Goal: Transaction & Acquisition: Purchase product/service

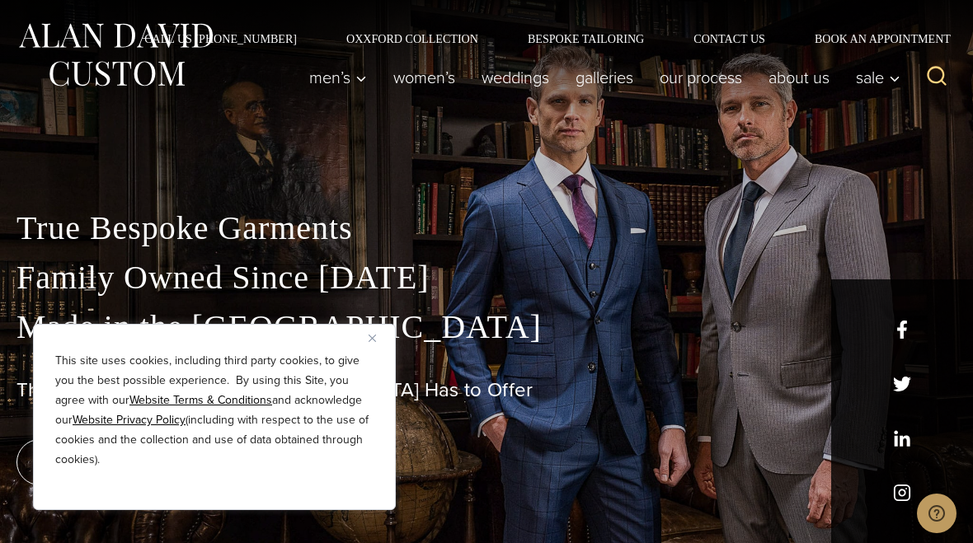
click at [386, 332] on button "Close" at bounding box center [379, 338] width 20 height 20
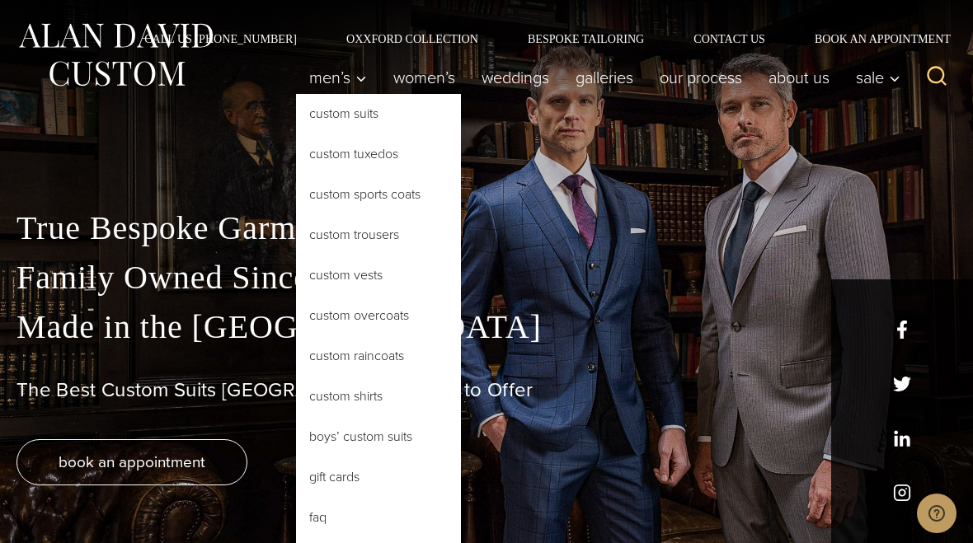
click at [365, 119] on link "Custom Suits" at bounding box center [378, 114] width 165 height 40
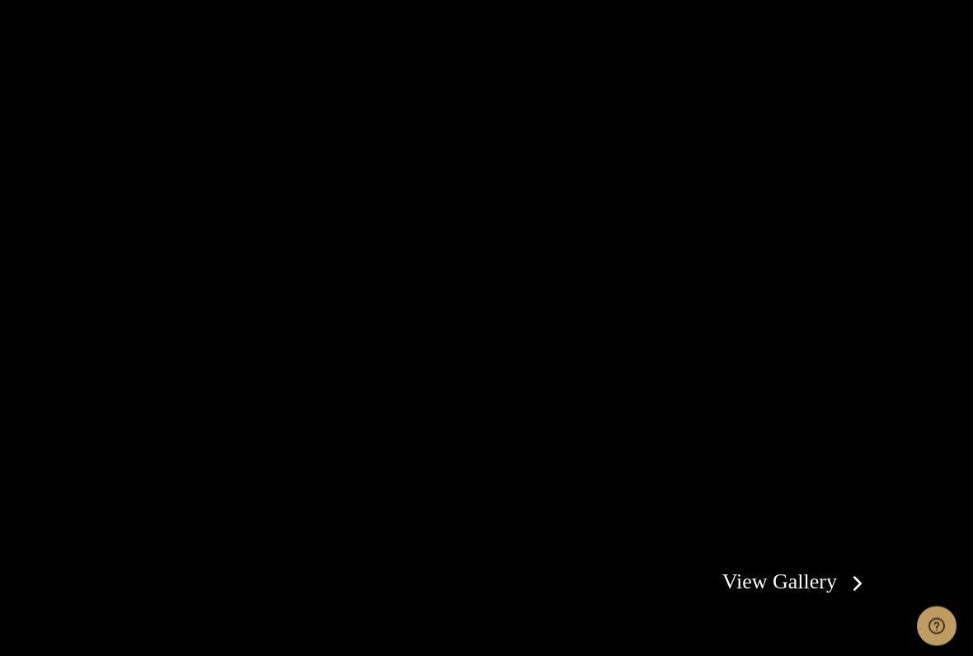
scroll to position [2691, 0]
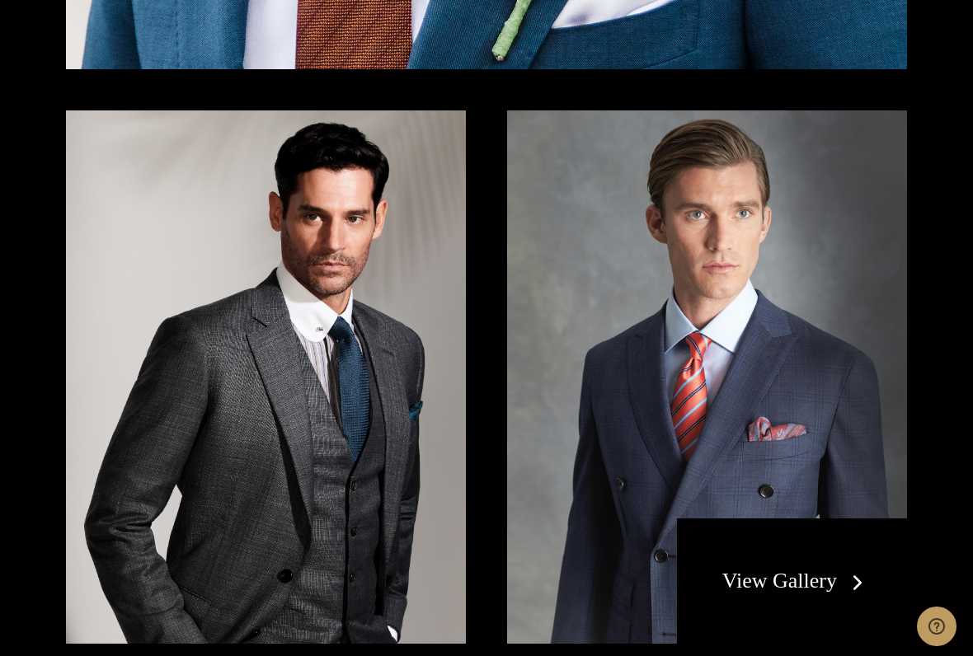
click at [825, 519] on div "View Gallery" at bounding box center [792, 581] width 230 height 125
click at [849, 543] on link "View Gallery" at bounding box center [796, 581] width 148 height 24
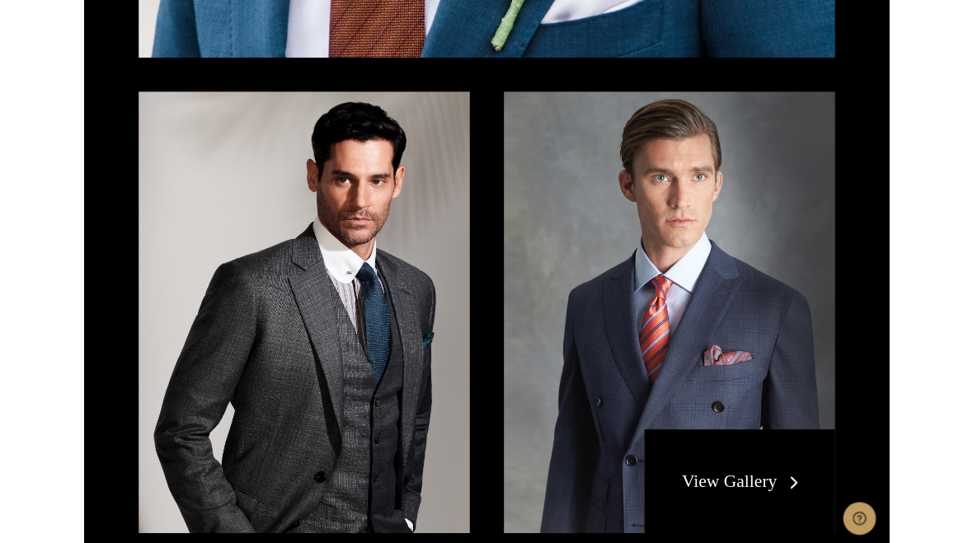
scroll to position [2737, 0]
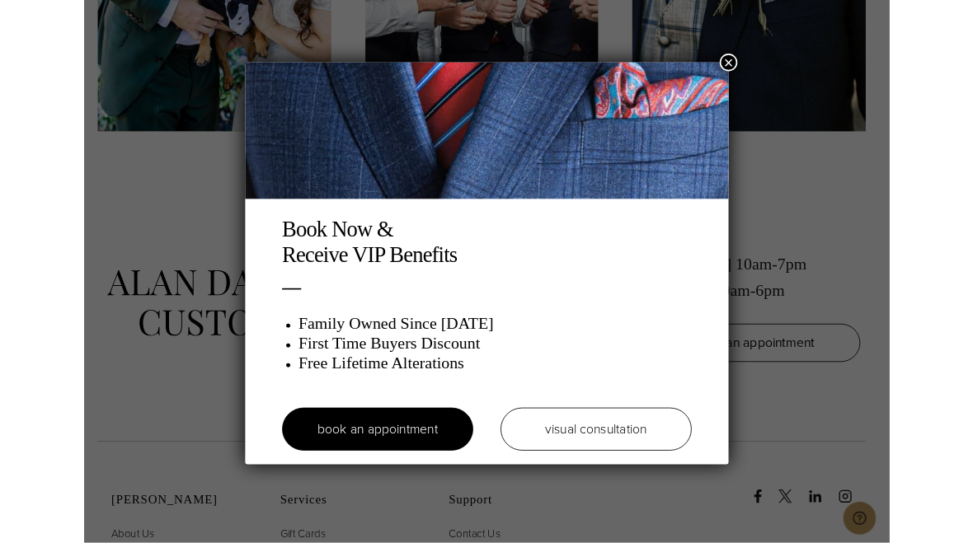
scroll to position [6608, 0]
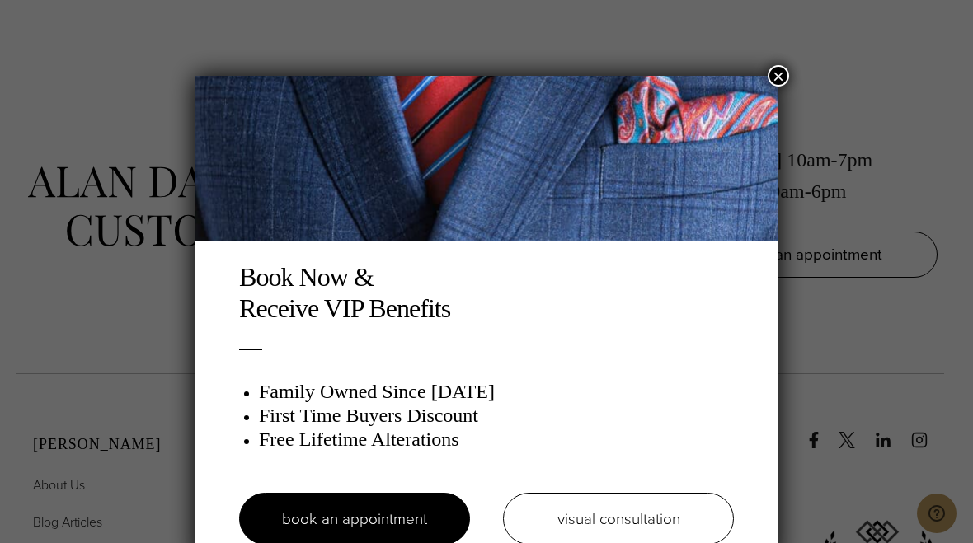
click at [788, 77] on button "×" at bounding box center [778, 75] width 21 height 21
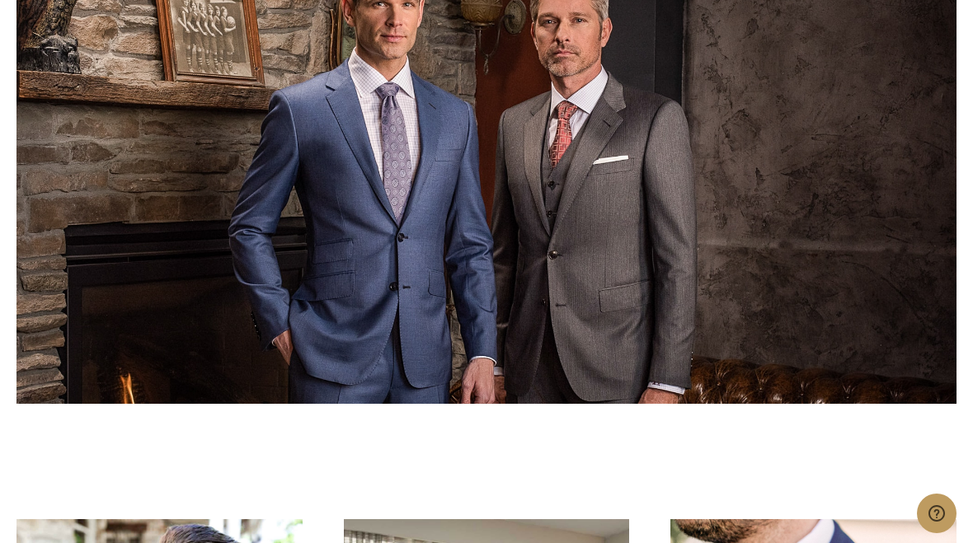
scroll to position [5770, 0]
